Goal: Information Seeking & Learning: Learn about a topic

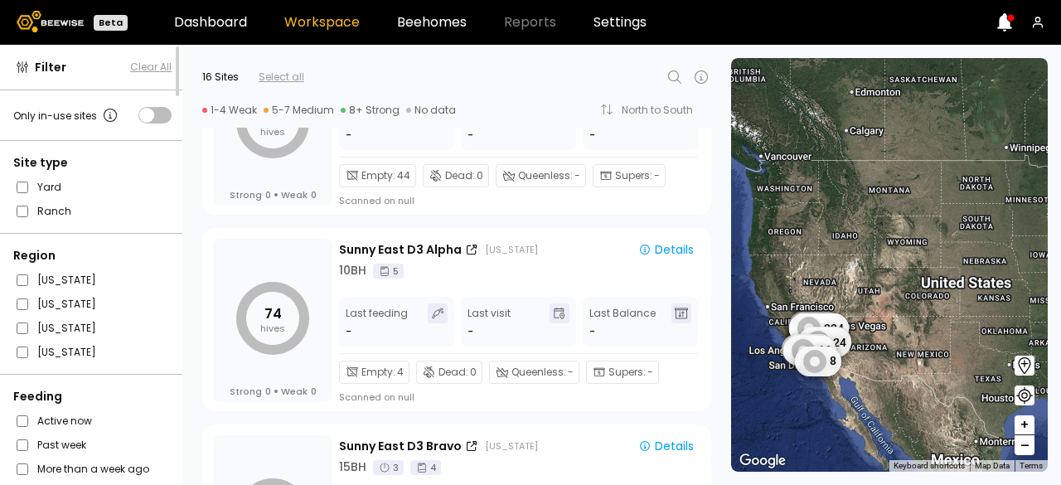
scroll to position [893, 0]
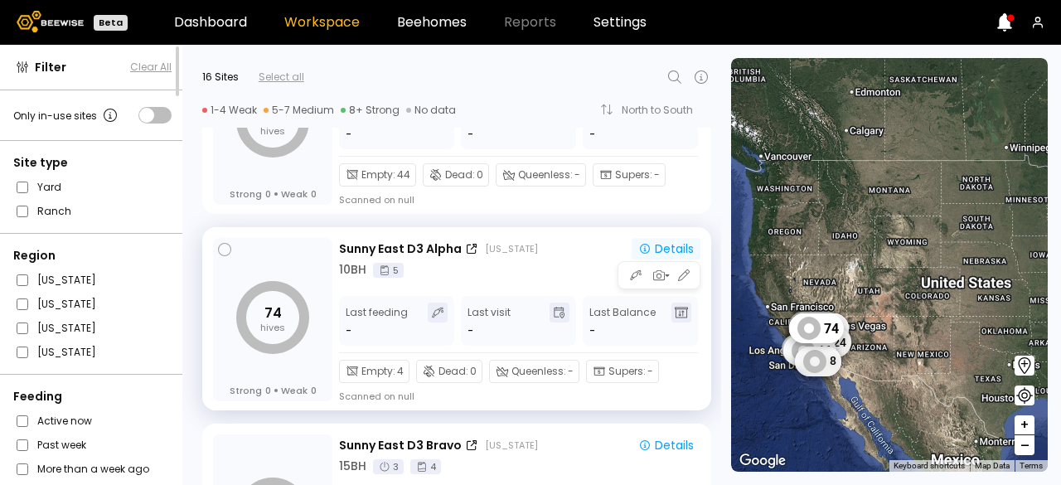
click at [651, 246] on div "Details" at bounding box center [667, 249] width 56 height 12
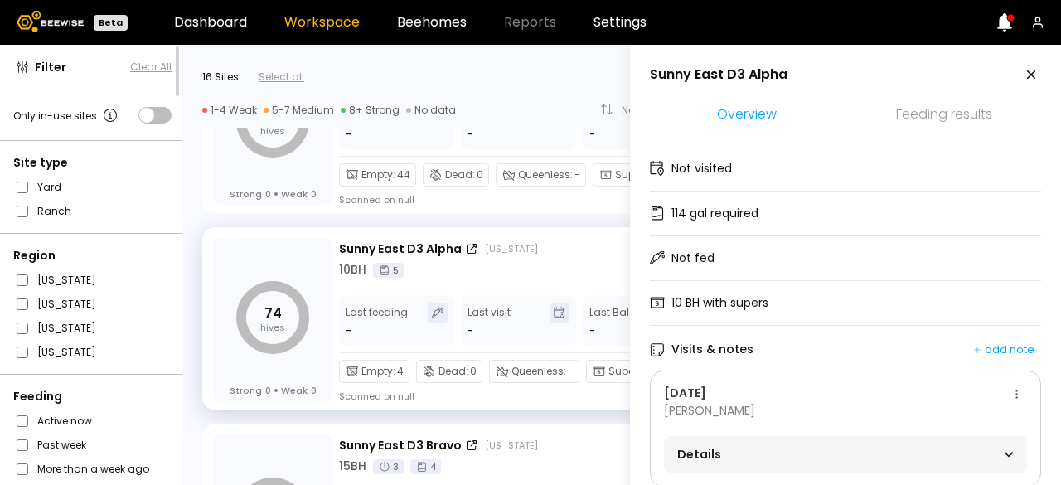
scroll to position [36, 0]
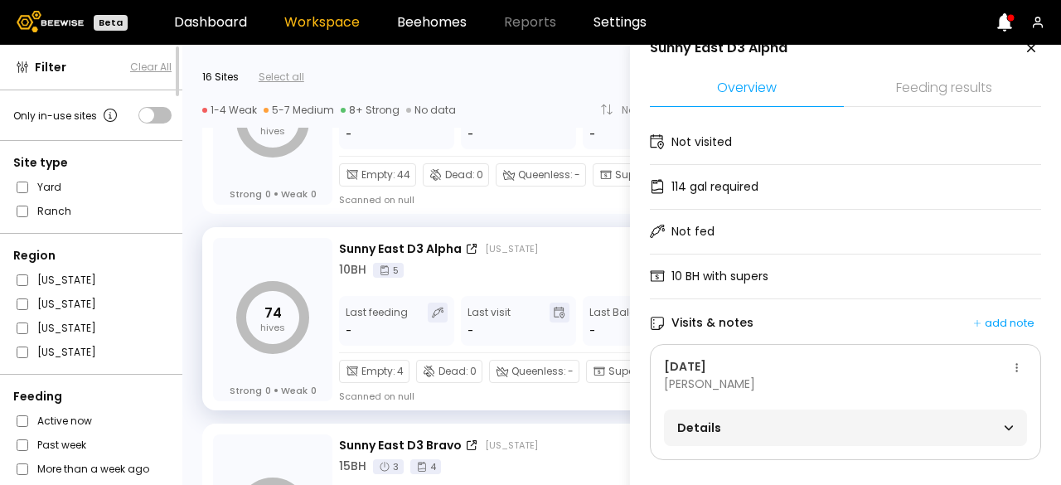
click at [840, 416] on span "Details" at bounding box center [761, 427] width 168 height 23
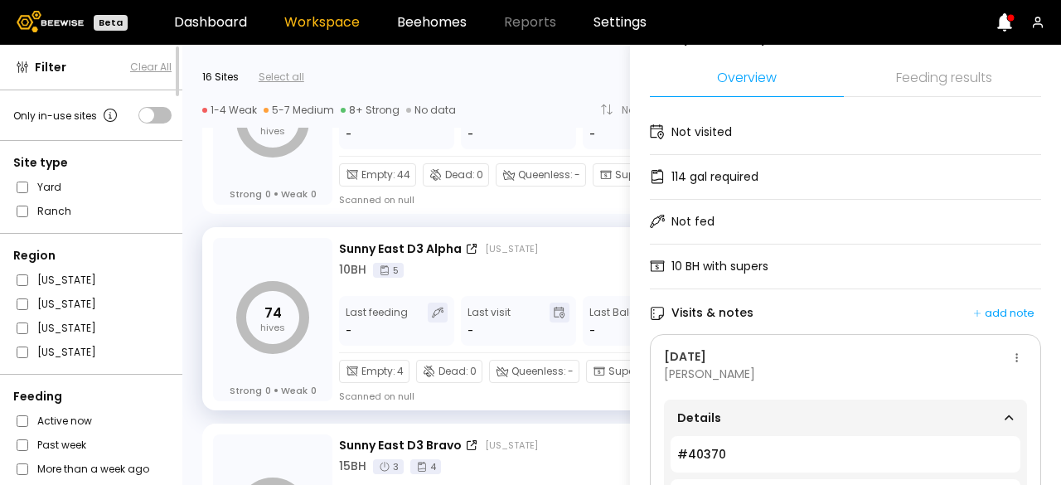
click at [803, 318] on div "Visits & notes add note" at bounding box center [845, 314] width 391 height 22
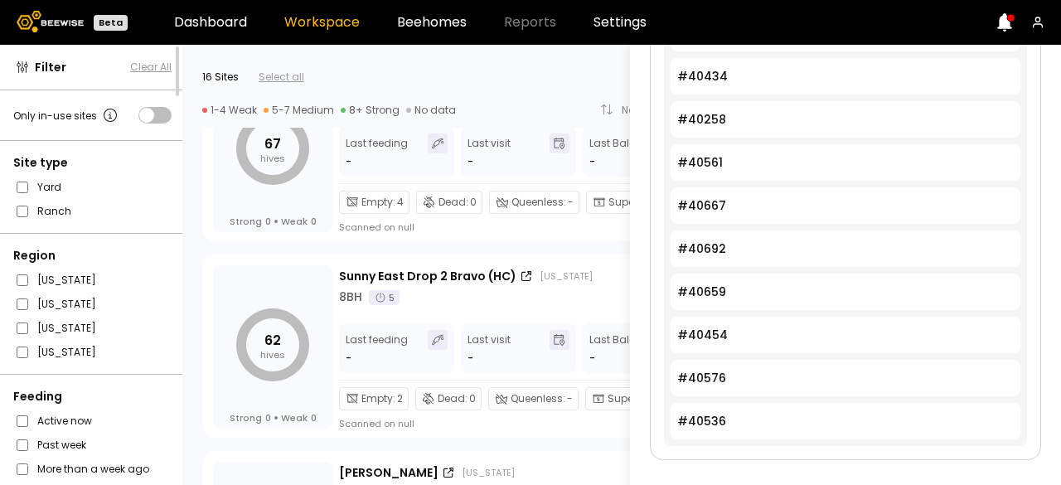
scroll to position [472, 0]
click at [569, 247] on div "62 hives Strong 0 Weak 0 Sunny East Drop 2 Bravo (HC) [US_STATE] Details 8 BH 5…" at bounding box center [451, 343] width 539 height 197
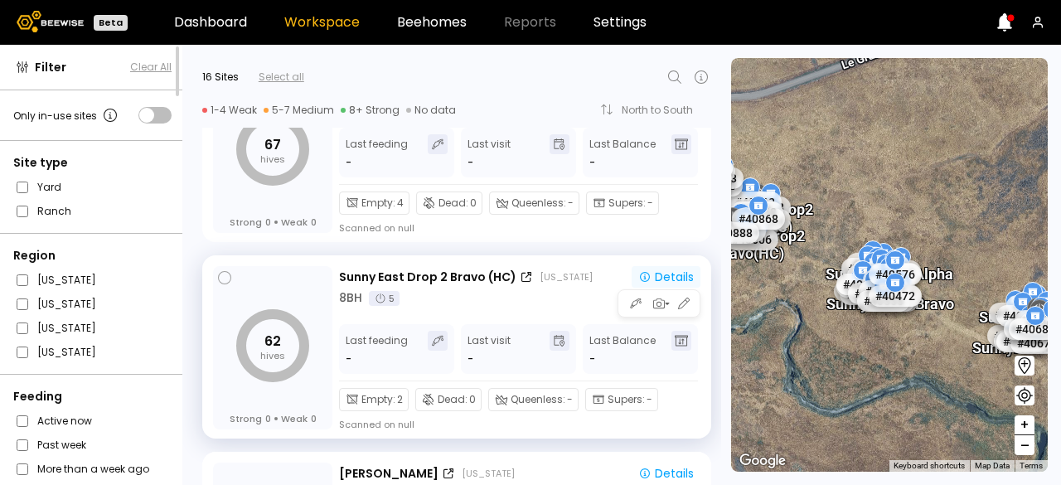
click at [647, 270] on icon "button" at bounding box center [645, 276] width 13 height 13
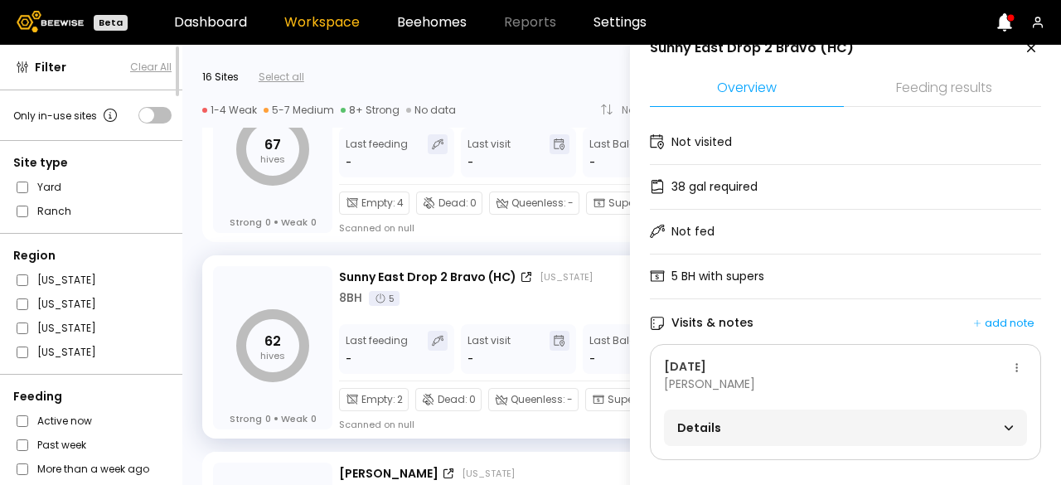
scroll to position [36, 0]
click at [733, 420] on span "Details" at bounding box center [761, 427] width 168 height 23
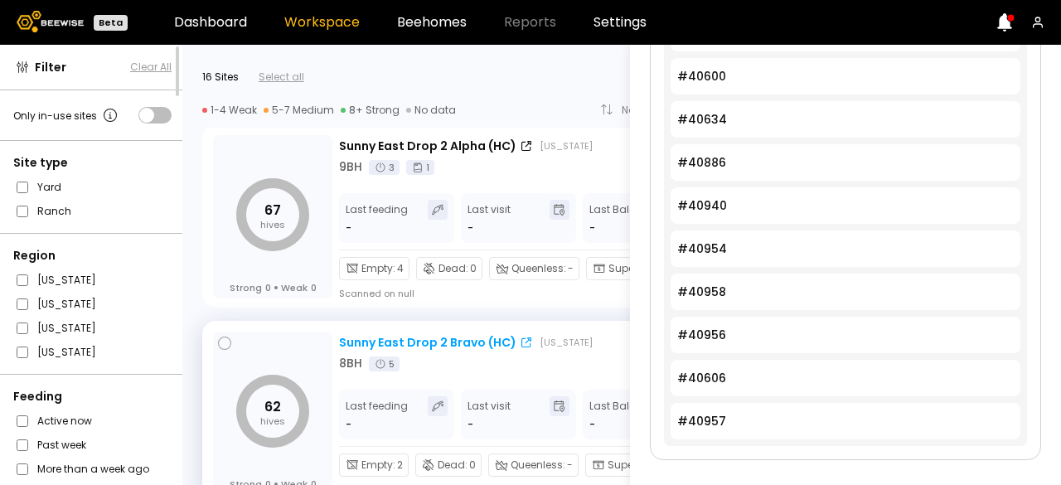
scroll to position [352, 0]
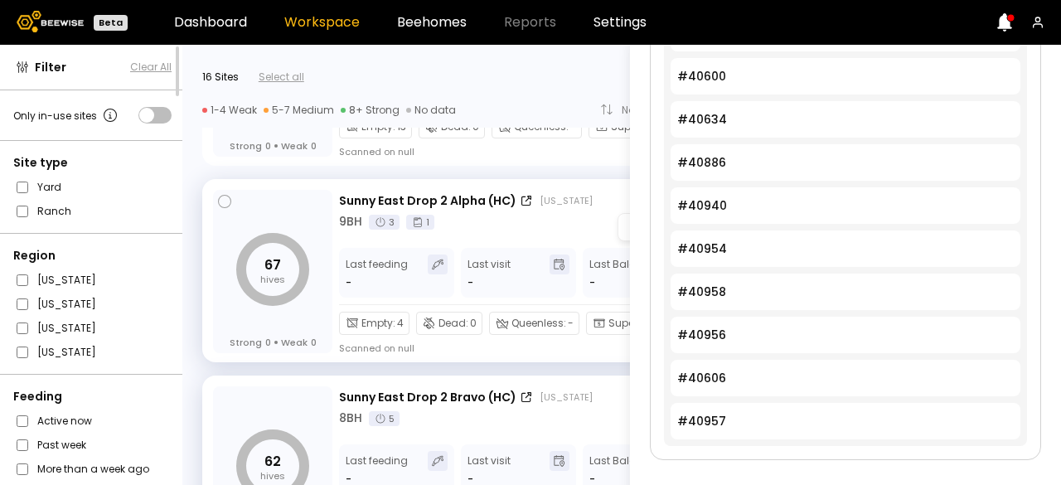
click at [572, 227] on div "9 BH 3 1" at bounding box center [520, 221] width 362 height 17
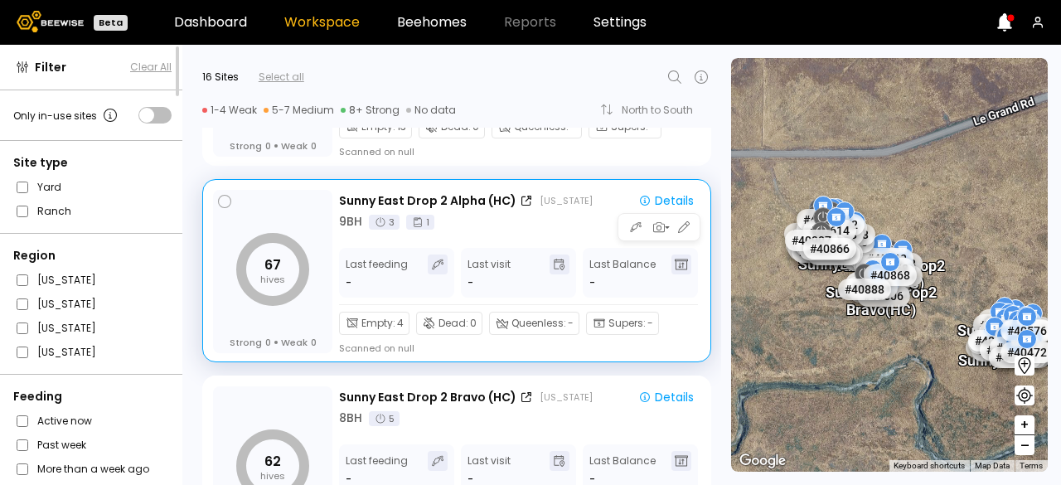
scroll to position [0, 0]
click at [664, 195] on div "Details" at bounding box center [667, 201] width 56 height 12
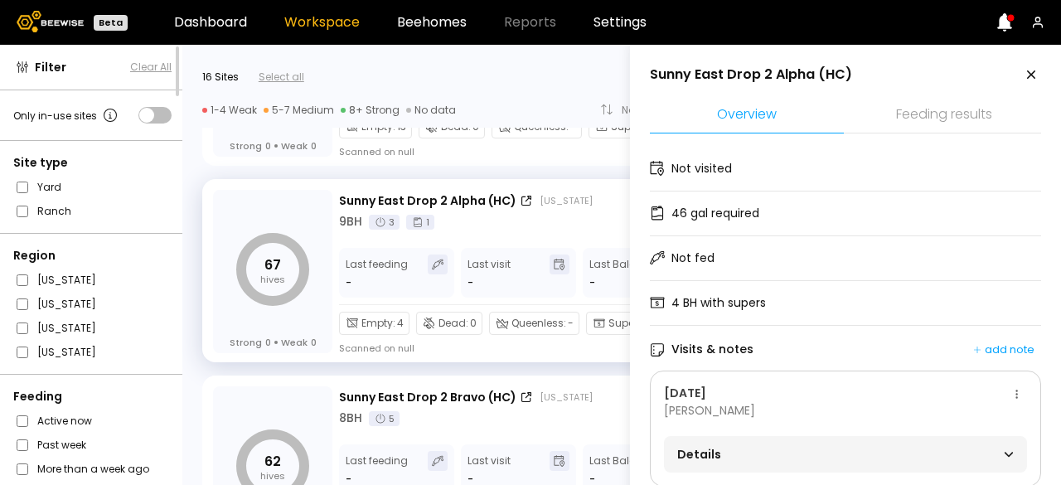
scroll to position [36, 0]
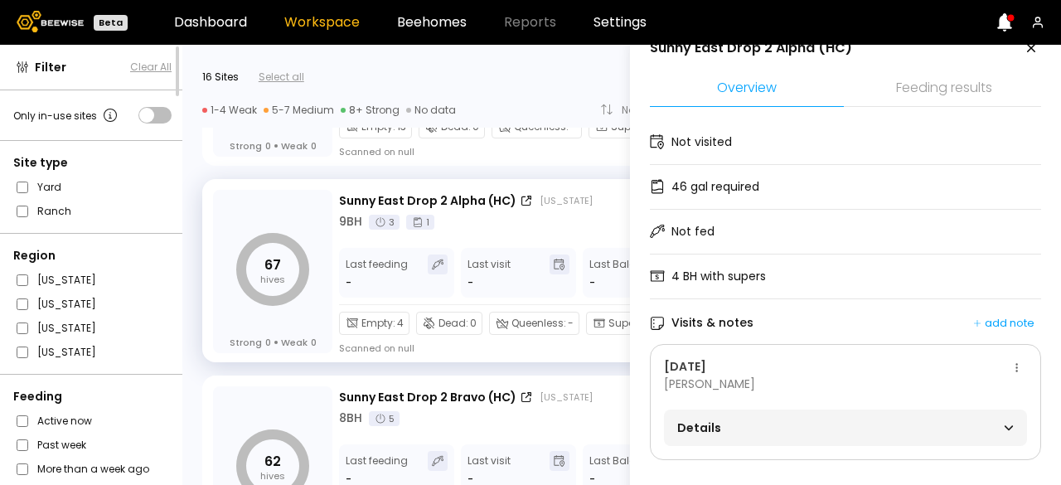
click at [833, 416] on span "Details" at bounding box center [761, 427] width 168 height 23
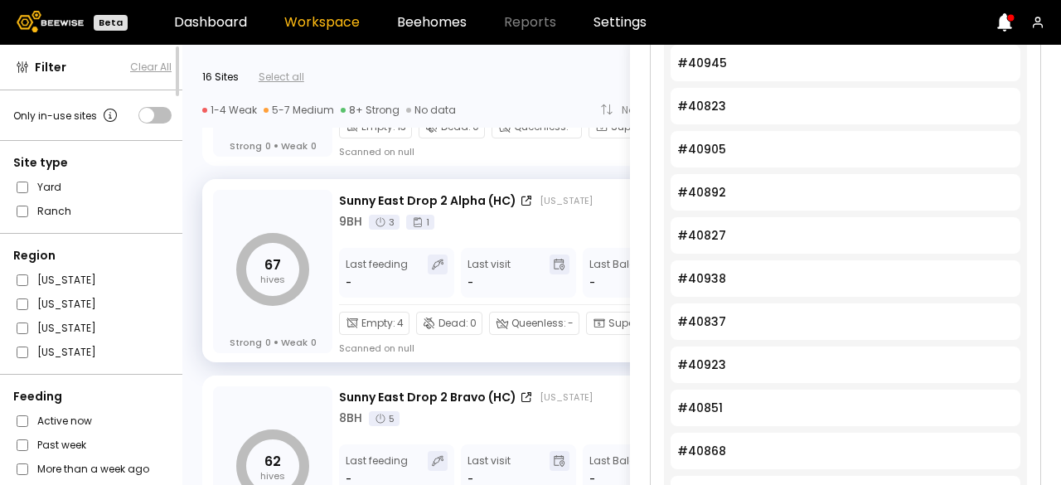
scroll to position [0, 0]
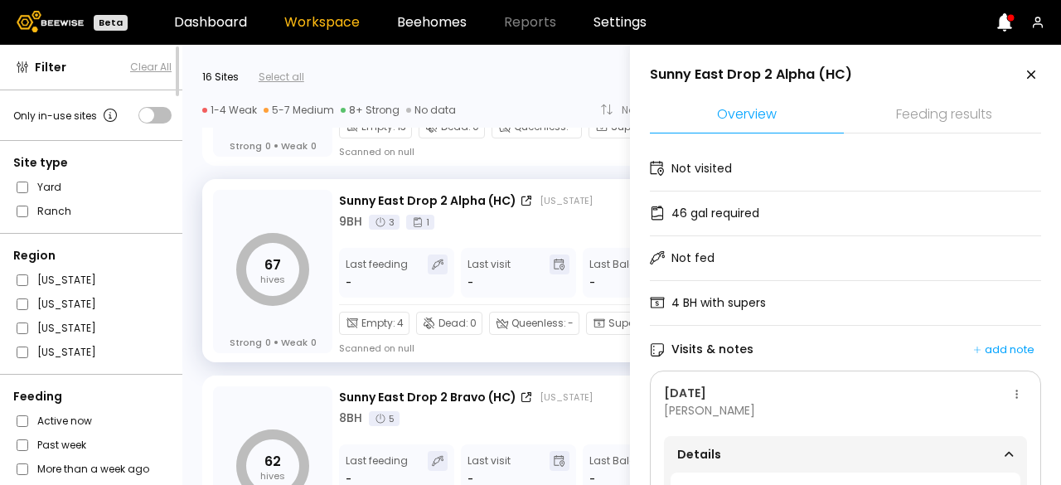
click at [1022, 70] on icon at bounding box center [1032, 75] width 20 height 20
